Goal: Task Accomplishment & Management: Use online tool/utility

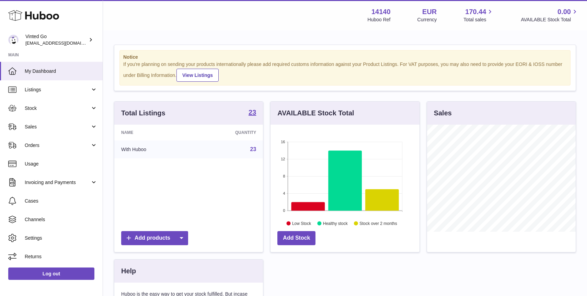
scroll to position [107, 149]
click at [74, 144] on span "Orders" at bounding box center [58, 145] width 66 height 7
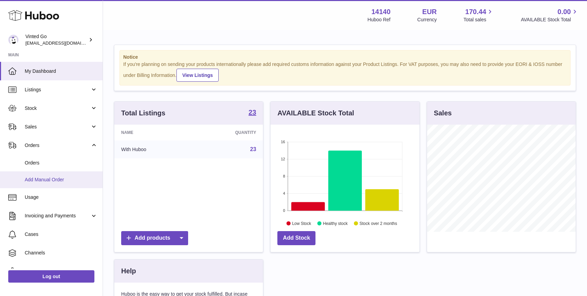
click at [60, 175] on link "Add Manual Order" at bounding box center [51, 179] width 103 height 17
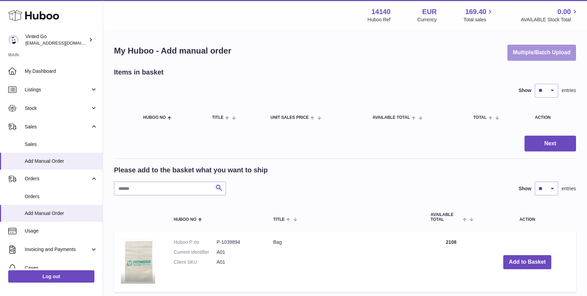
click at [540, 52] on button "Multiple/Batch Upload" at bounding box center [541, 53] width 69 height 16
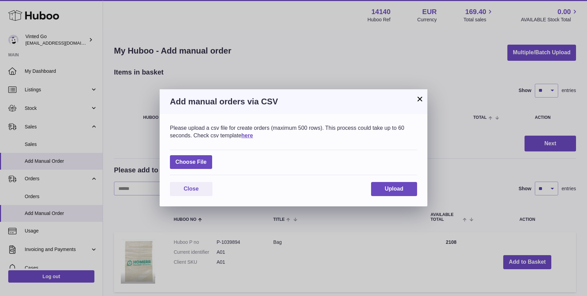
click at [424, 100] on button "×" at bounding box center [420, 99] width 8 height 8
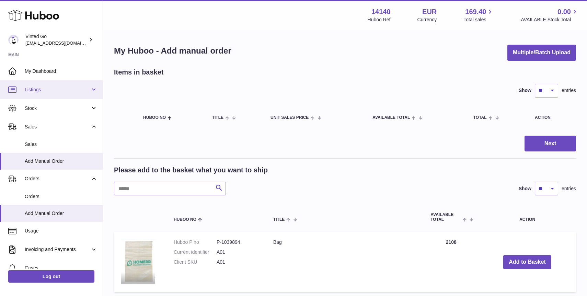
click at [65, 90] on span "Listings" at bounding box center [58, 89] width 66 height 7
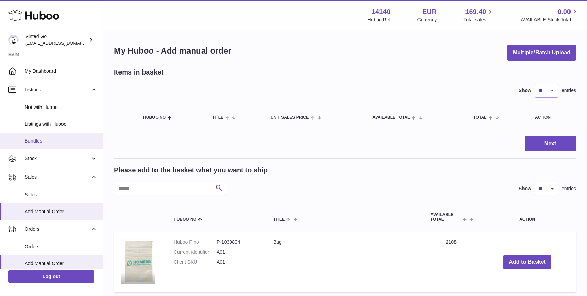
click at [62, 142] on span "Bundles" at bounding box center [61, 141] width 73 height 7
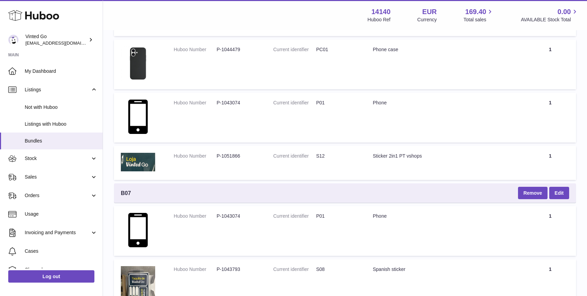
scroll to position [4, 0]
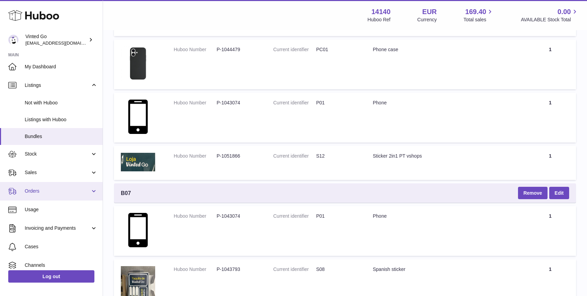
click at [41, 196] on link "Orders" at bounding box center [51, 191] width 103 height 19
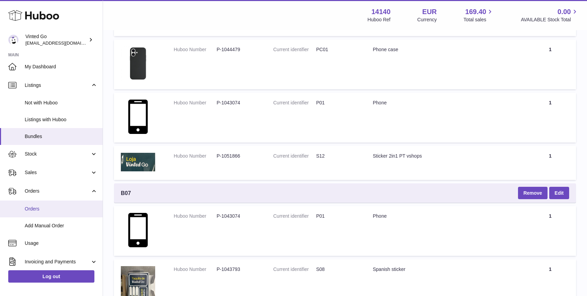
click at [49, 204] on link "Orders" at bounding box center [51, 208] width 103 height 17
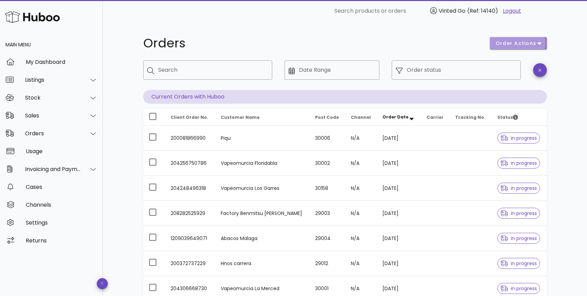
click at [531, 43] on span "order actions" at bounding box center [515, 43] width 41 height 7
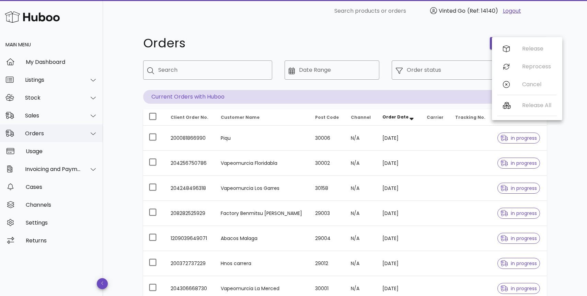
click at [79, 129] on div "Orders" at bounding box center [51, 133] width 103 height 18
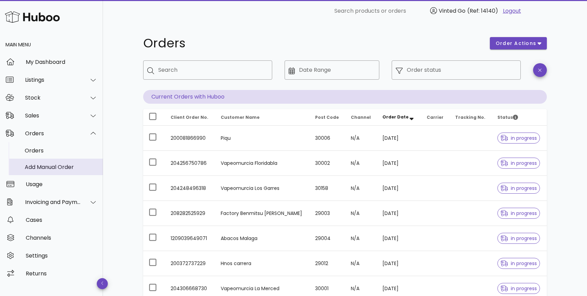
click at [67, 166] on div "Add Manual Order" at bounding box center [61, 167] width 73 height 7
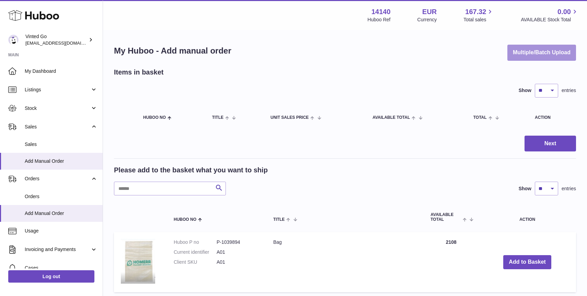
click at [547, 48] on button "Multiple/Batch Upload" at bounding box center [541, 53] width 69 height 16
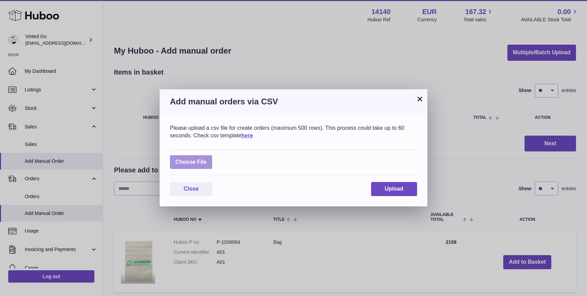
click at [205, 158] on label at bounding box center [191, 162] width 42 height 14
click at [207, 159] on input "file" at bounding box center [207, 159] width 0 height 0
click at [184, 161] on label at bounding box center [191, 162] width 42 height 14
click at [207, 159] on input "file" at bounding box center [207, 159] width 0 height 0
type input "**********"
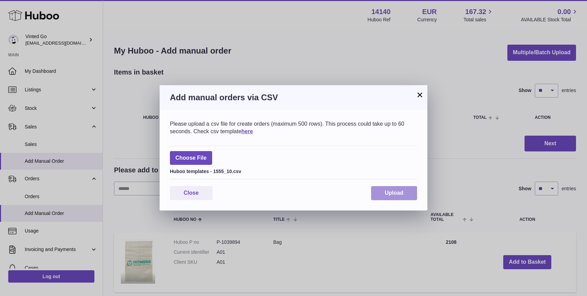
click at [387, 193] on span "Upload" at bounding box center [394, 193] width 19 height 6
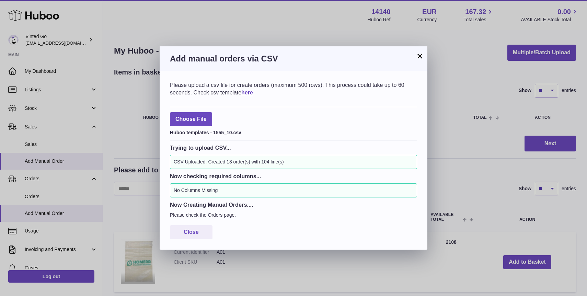
click at [418, 56] on button "×" at bounding box center [420, 56] width 8 height 8
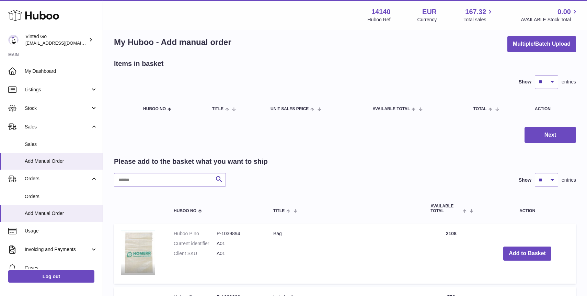
scroll to position [13, 0]
